Goal: Find specific page/section: Find specific page/section

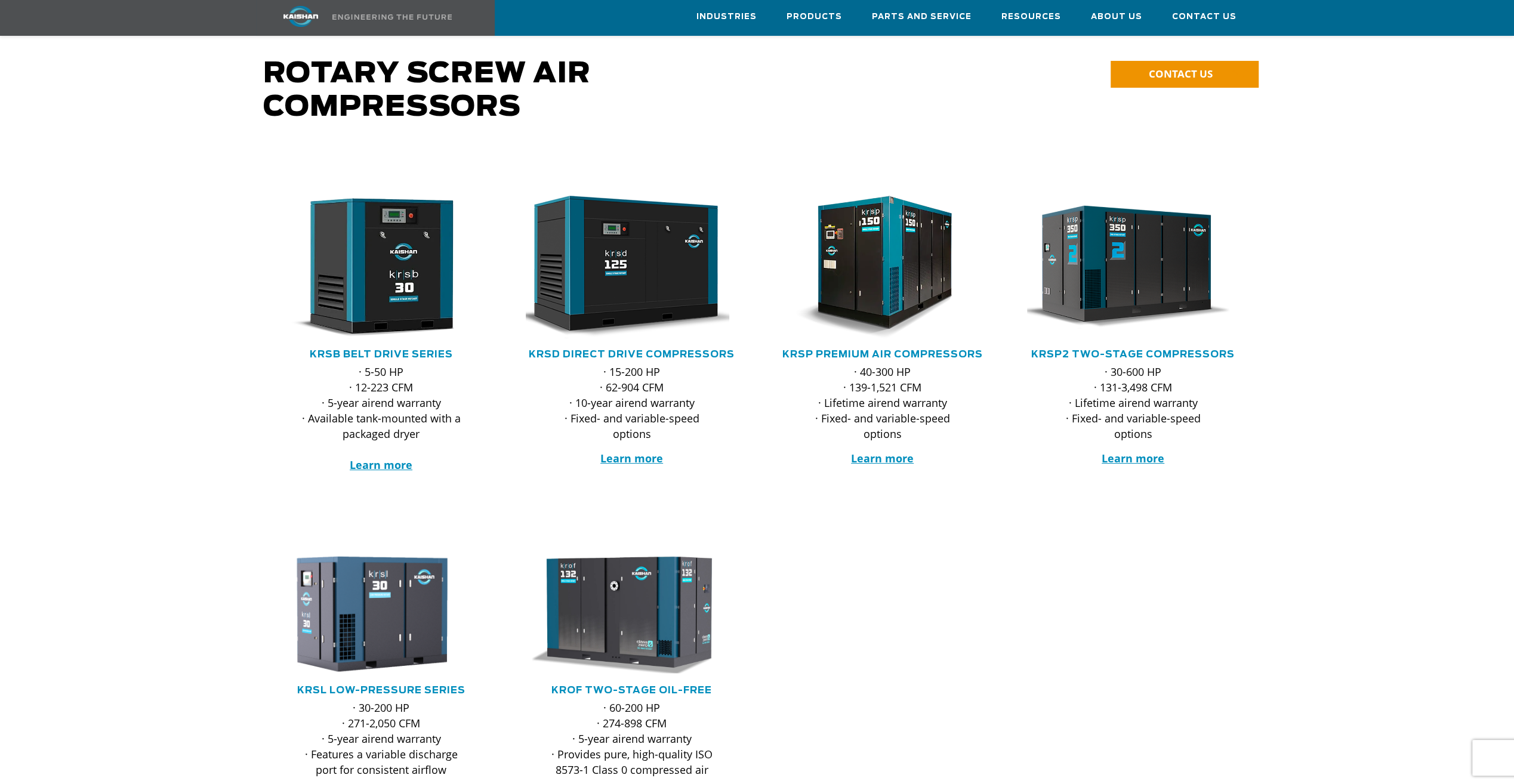
scroll to position [119, 0]
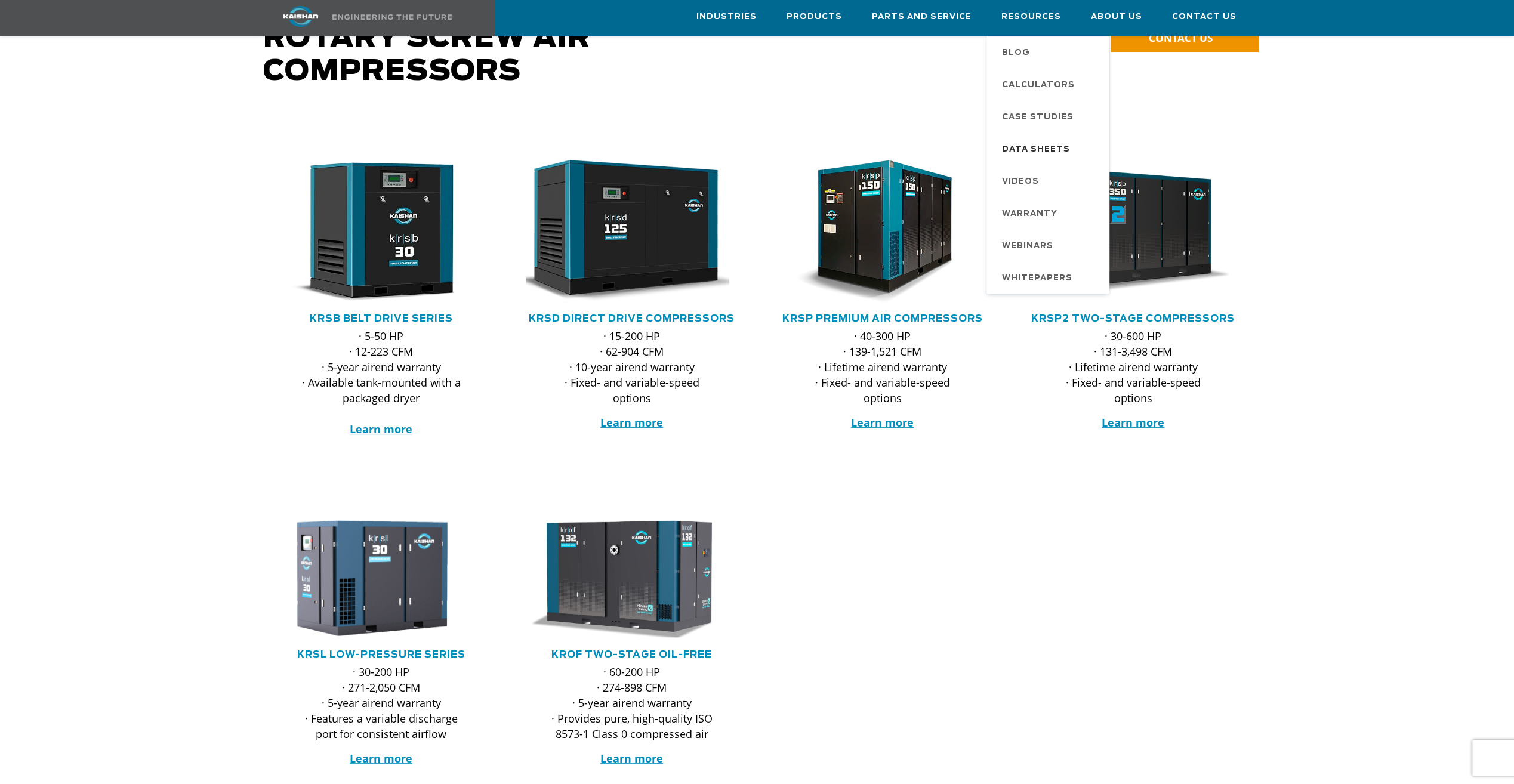
click at [1051, 148] on span "Data Sheets" at bounding box center [1036, 150] width 68 height 20
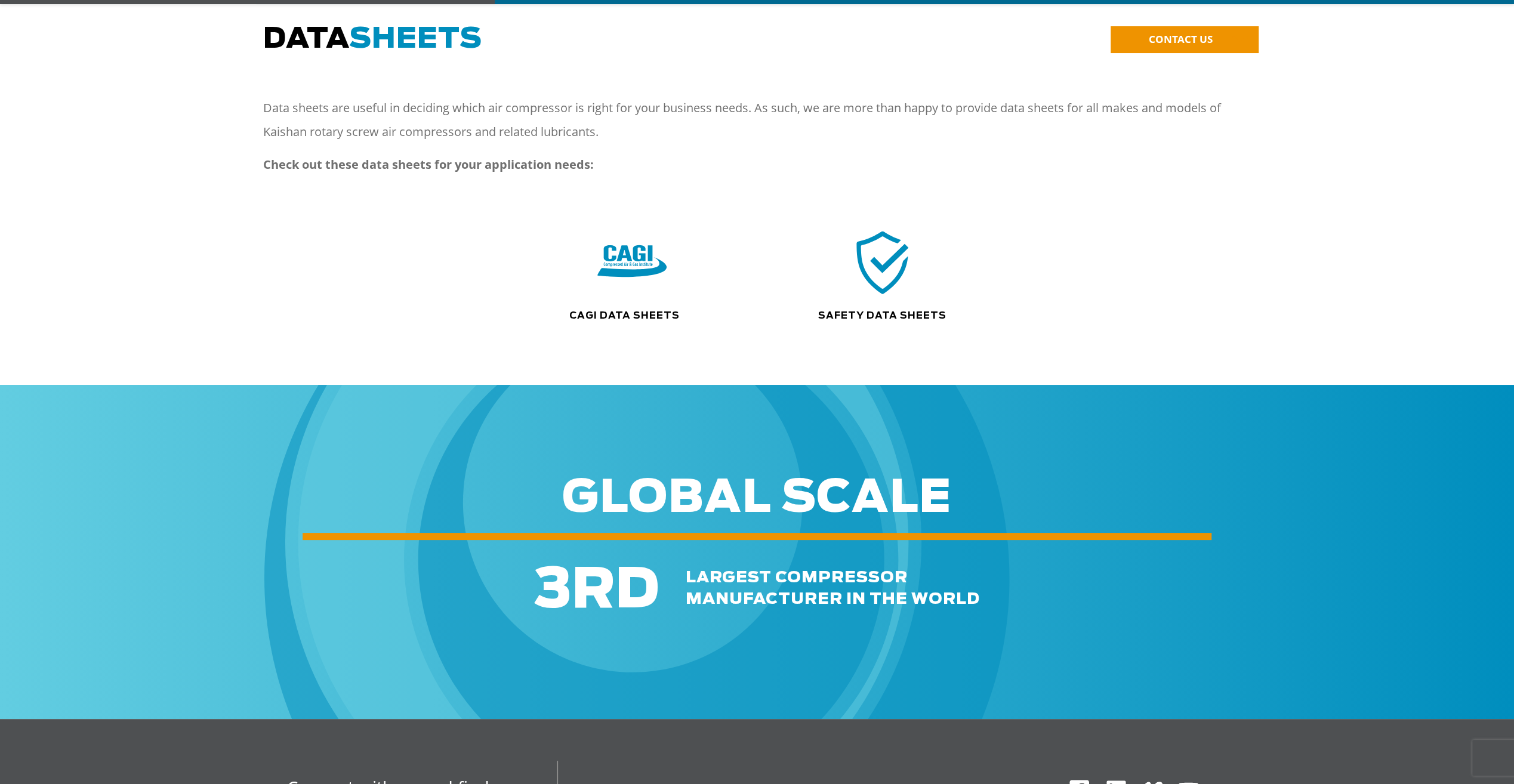
scroll to position [119, 0]
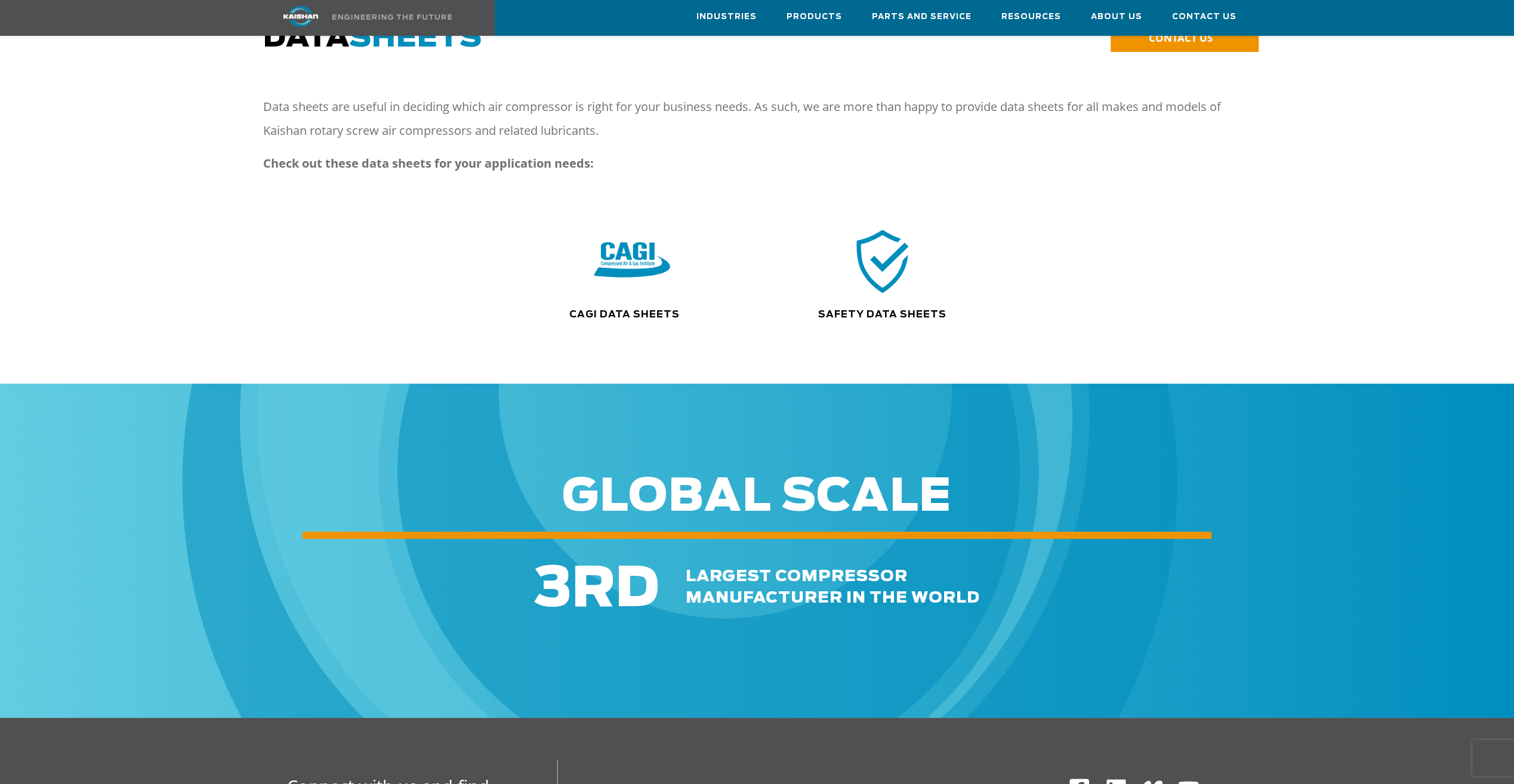
click at [647, 251] on img at bounding box center [632, 261] width 76 height 77
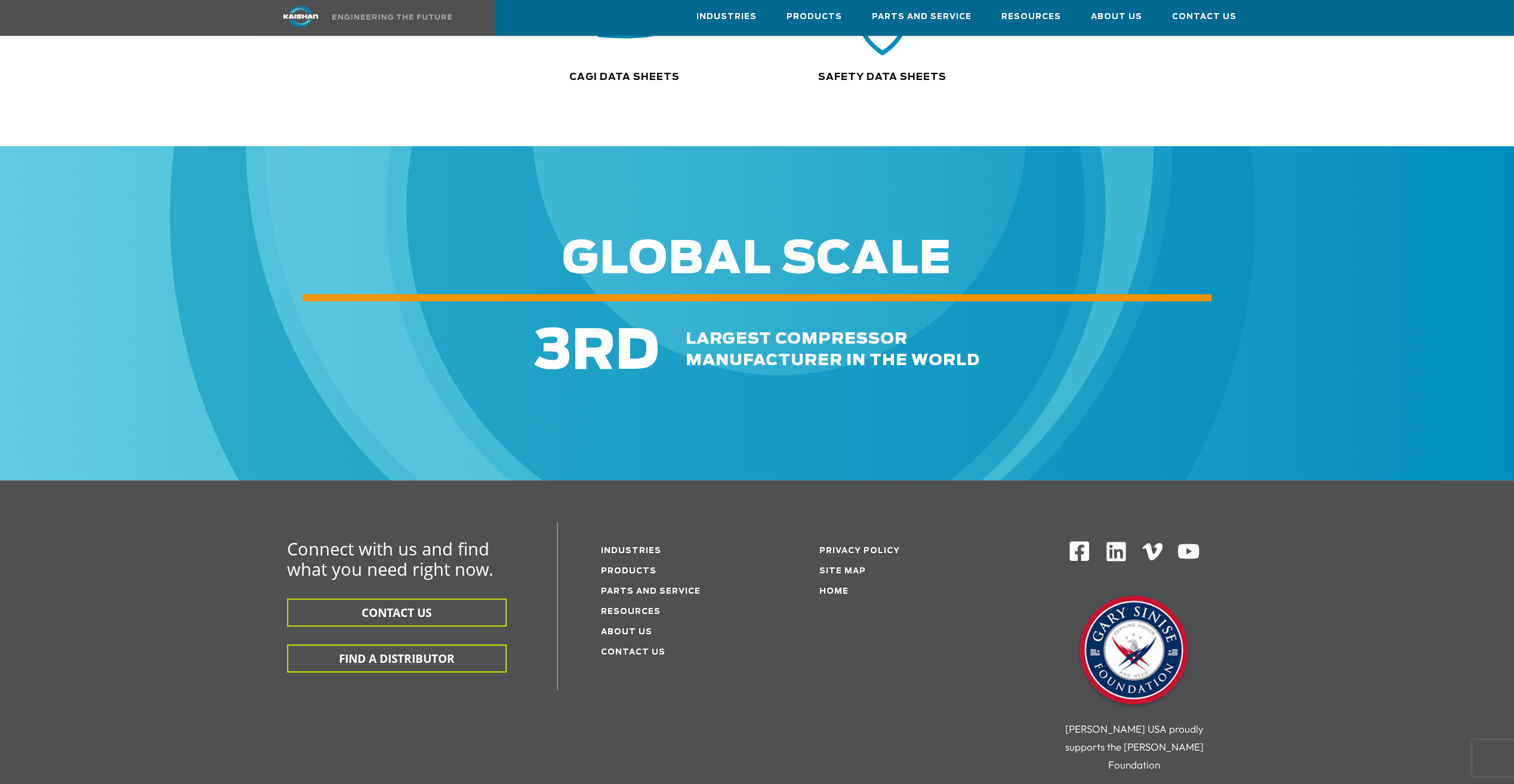
scroll to position [358, 0]
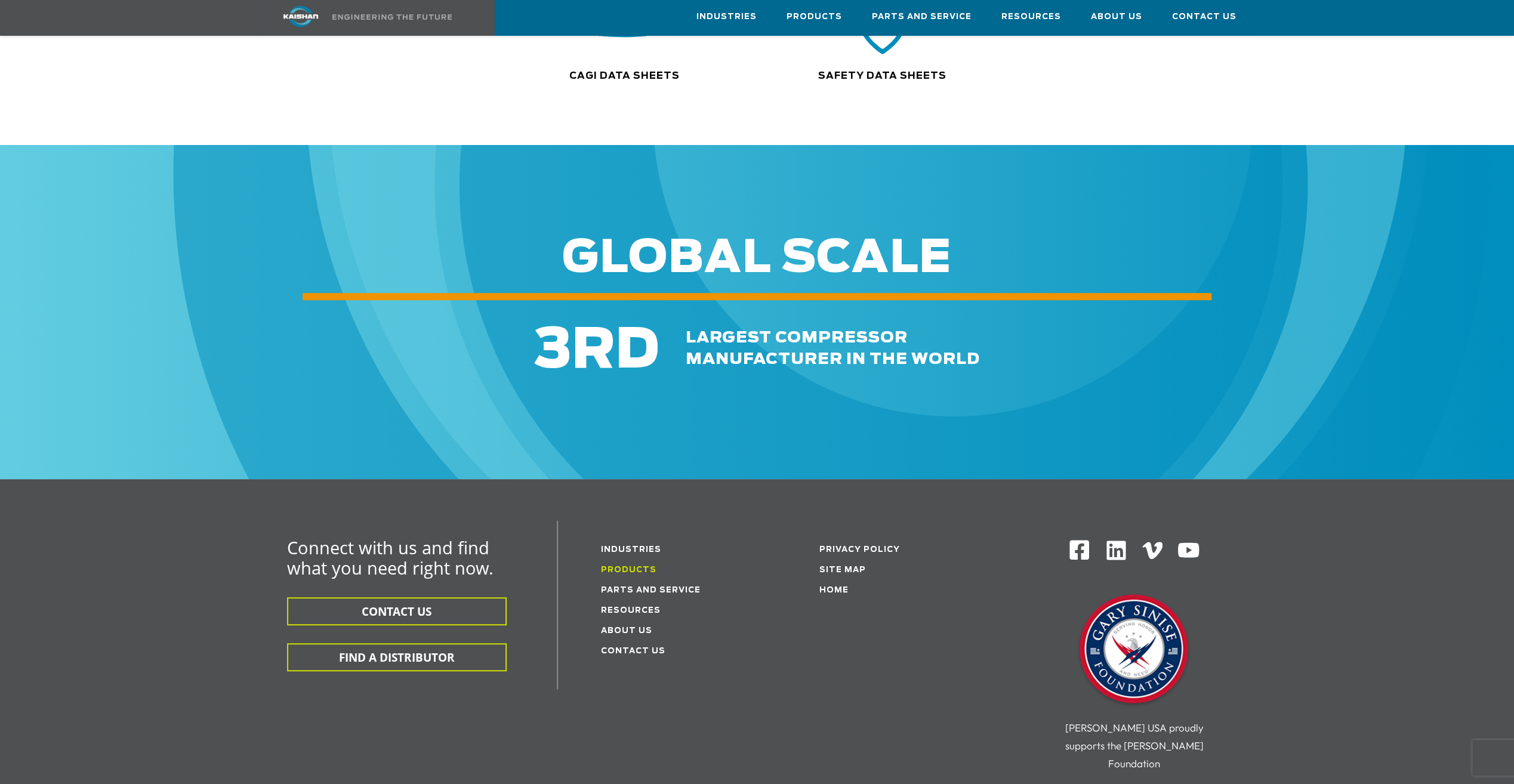
click at [640, 566] on link "Products" at bounding box center [629, 570] width 55 height 8
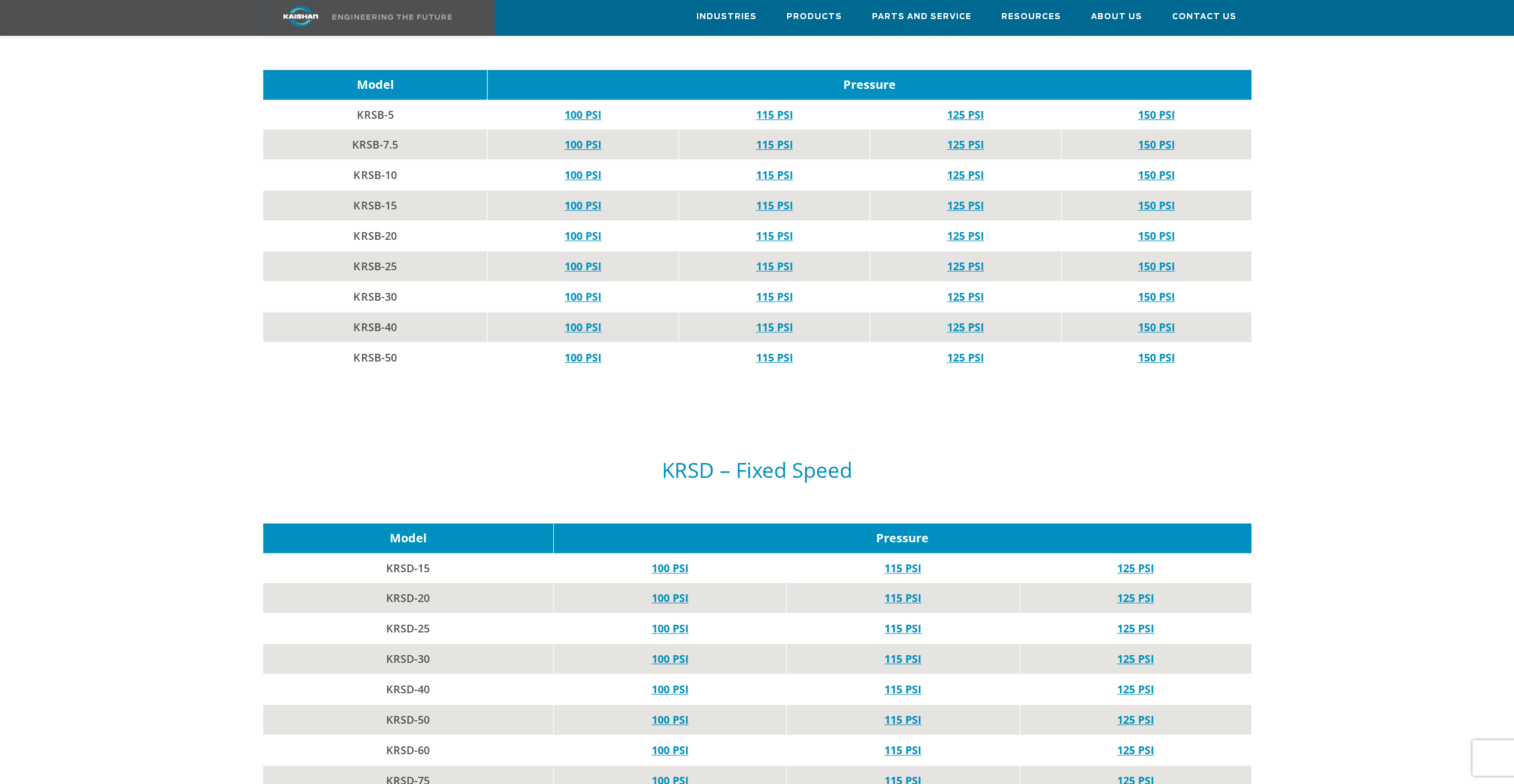
scroll to position [776, 0]
